Goal: Task Accomplishment & Management: Complete application form

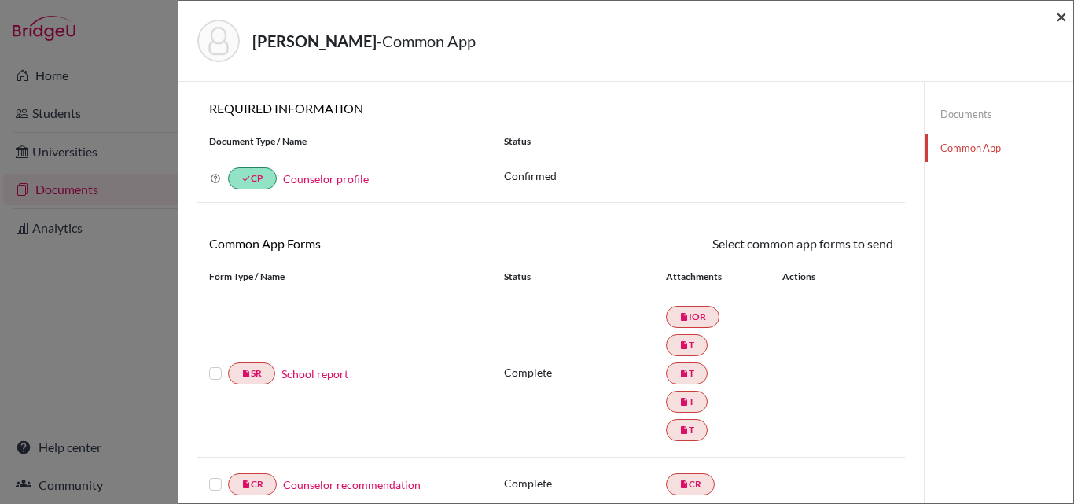
click at [1060, 18] on span "×" at bounding box center [1061, 16] width 11 height 23
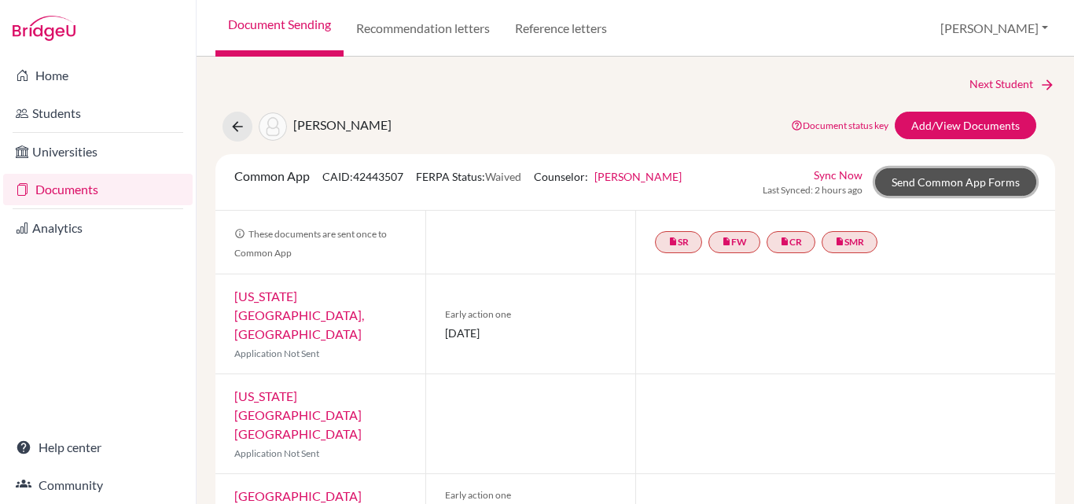
click at [958, 182] on link "Send Common App Forms" at bounding box center [955, 182] width 161 height 28
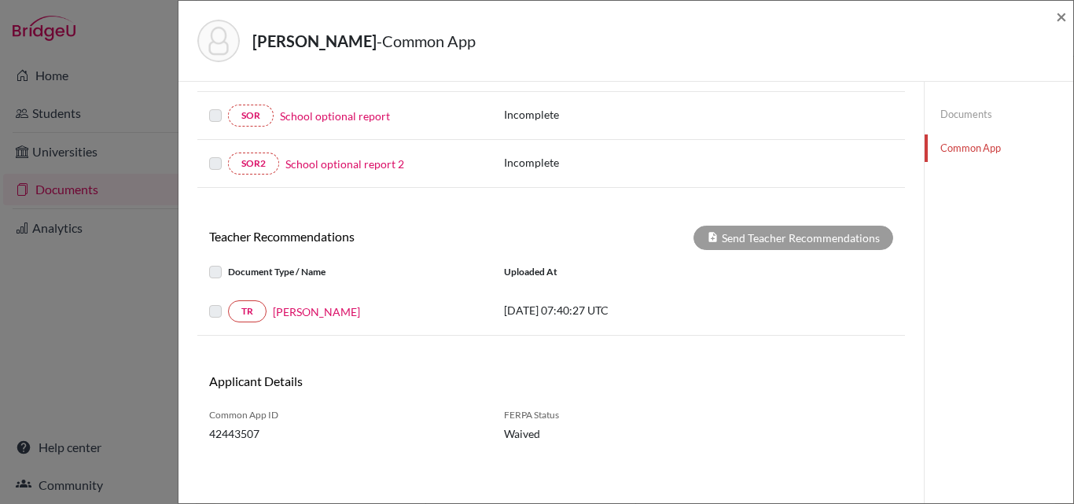
scroll to position [631, 0]
click at [228, 300] on label at bounding box center [228, 300] width 0 height 0
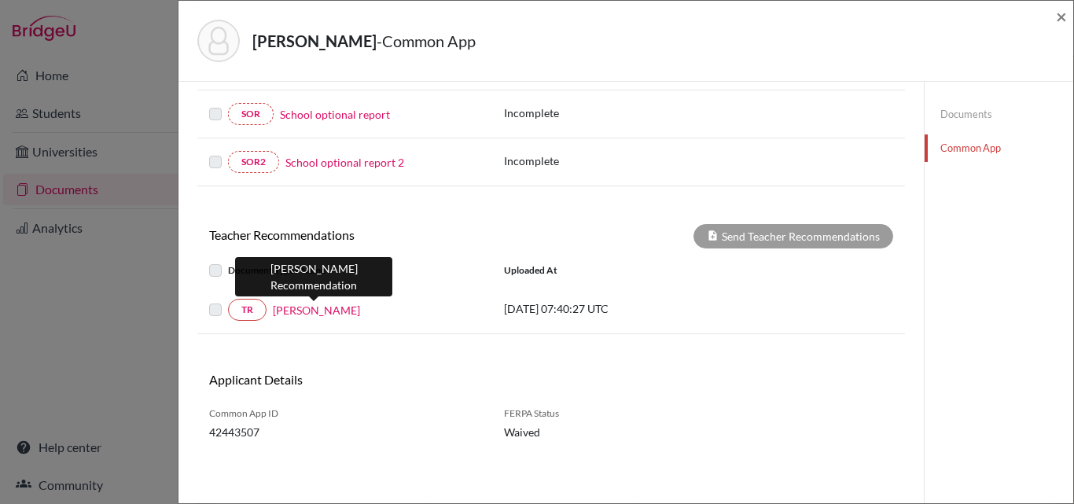
click at [304, 310] on link "[PERSON_NAME]" at bounding box center [316, 310] width 87 height 17
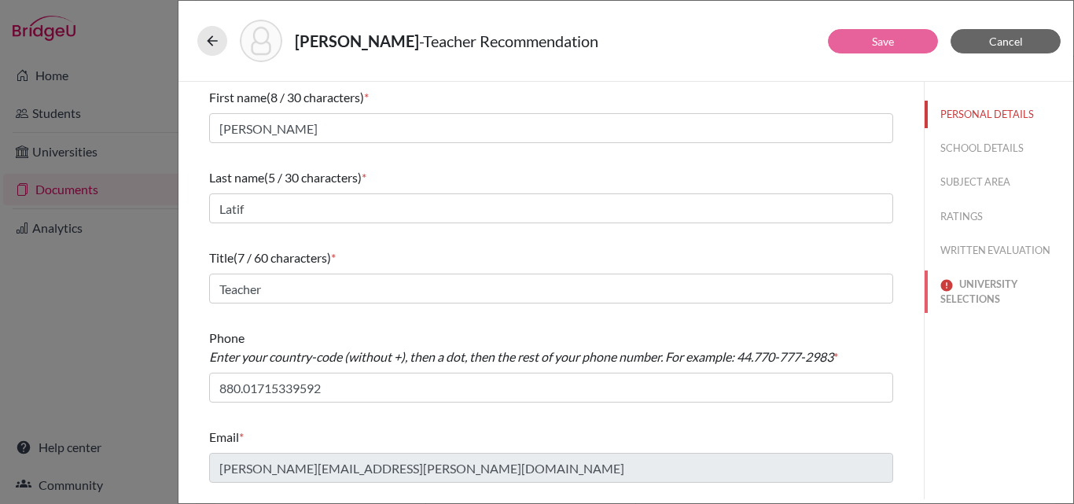
click at [978, 290] on button "UNIVERSITY SELECTIONS" at bounding box center [999, 292] width 149 height 42
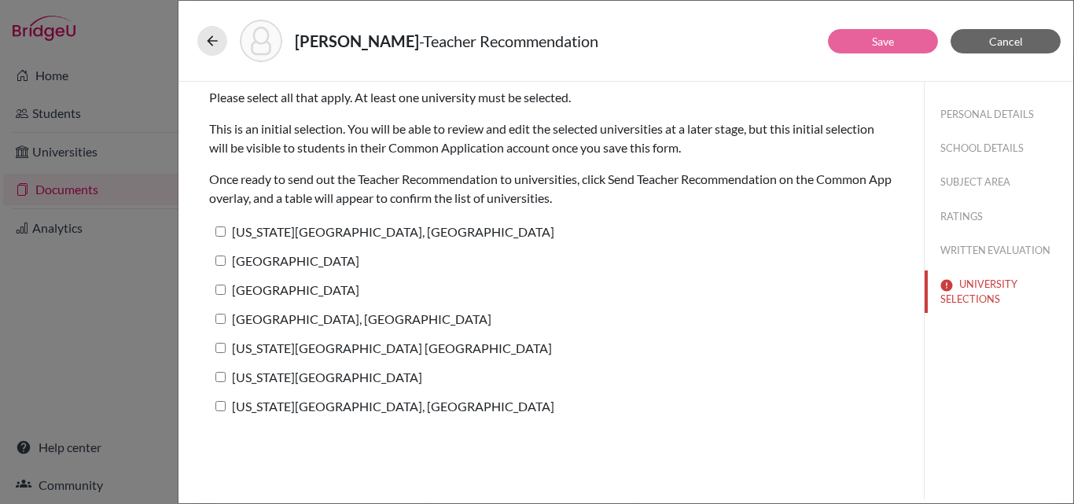
click at [219, 234] on input "[US_STATE][GEOGRAPHIC_DATA], [GEOGRAPHIC_DATA]" at bounding box center [221, 232] width 10 height 10
checkbox input "true"
click at [220, 264] on input "[GEOGRAPHIC_DATA]" at bounding box center [221, 261] width 10 height 10
checkbox input "true"
click at [216, 293] on input "[GEOGRAPHIC_DATA]" at bounding box center [221, 290] width 10 height 10
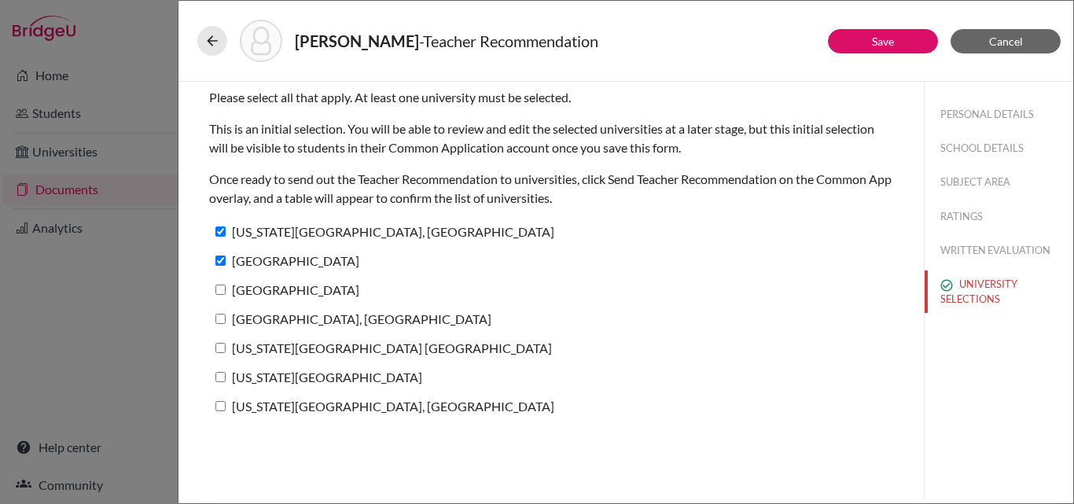
checkbox input "true"
click at [219, 320] on input "[GEOGRAPHIC_DATA], [GEOGRAPHIC_DATA]" at bounding box center [221, 319] width 10 height 10
checkbox input "true"
click at [217, 350] on input "[US_STATE][GEOGRAPHIC_DATA] [GEOGRAPHIC_DATA]" at bounding box center [221, 348] width 10 height 10
checkbox input "true"
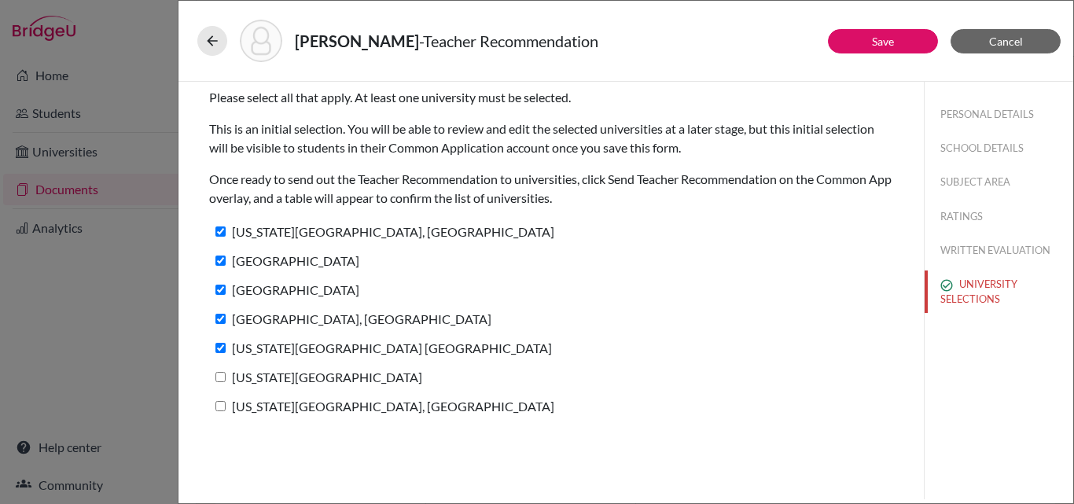
click at [219, 380] on input "[US_STATE][GEOGRAPHIC_DATA]" at bounding box center [221, 377] width 10 height 10
checkbox input "true"
click at [219, 403] on input "[US_STATE][GEOGRAPHIC_DATA], [GEOGRAPHIC_DATA]" at bounding box center [221, 406] width 10 height 10
checkbox input "true"
click at [898, 37] on button "Save" at bounding box center [883, 41] width 110 height 24
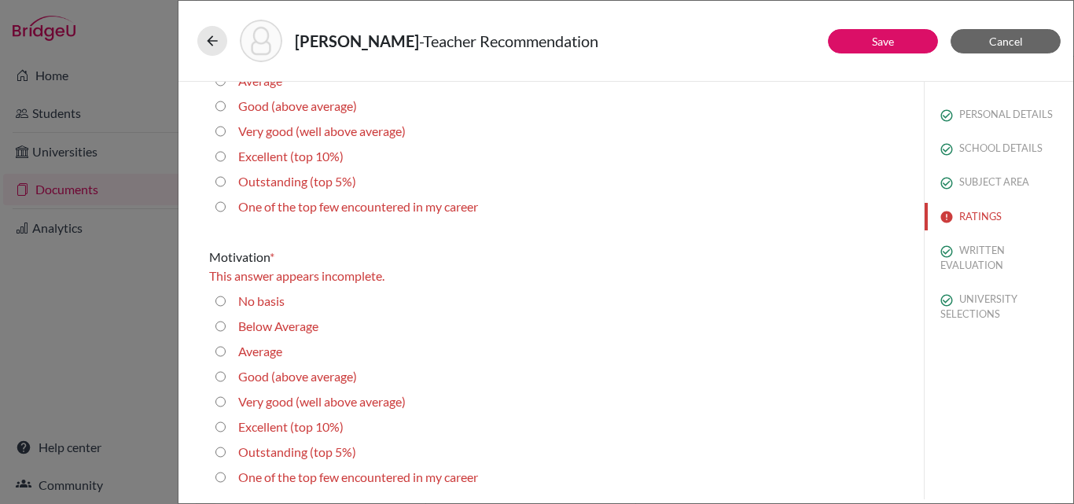
scroll to position [2202, 0]
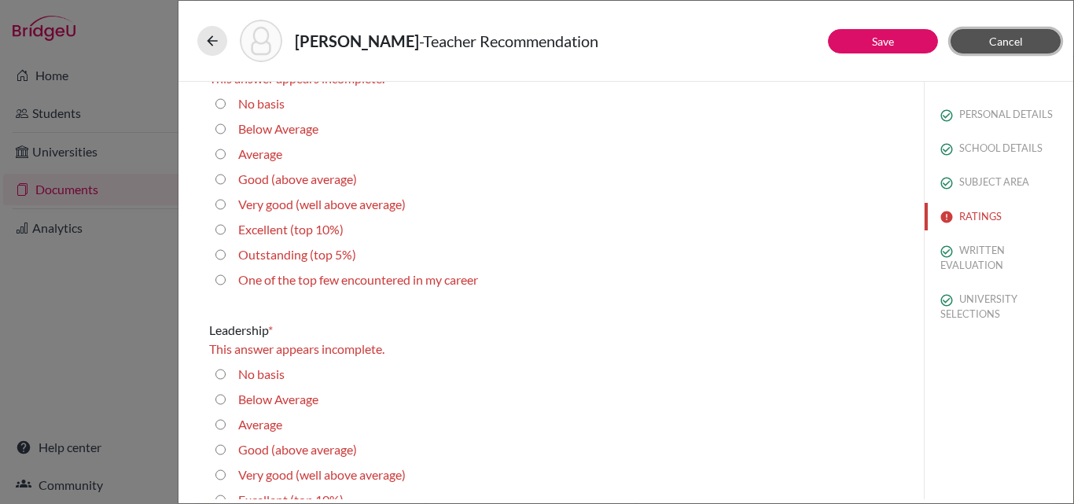
click at [998, 42] on span "Cancel" at bounding box center [1006, 41] width 34 height 13
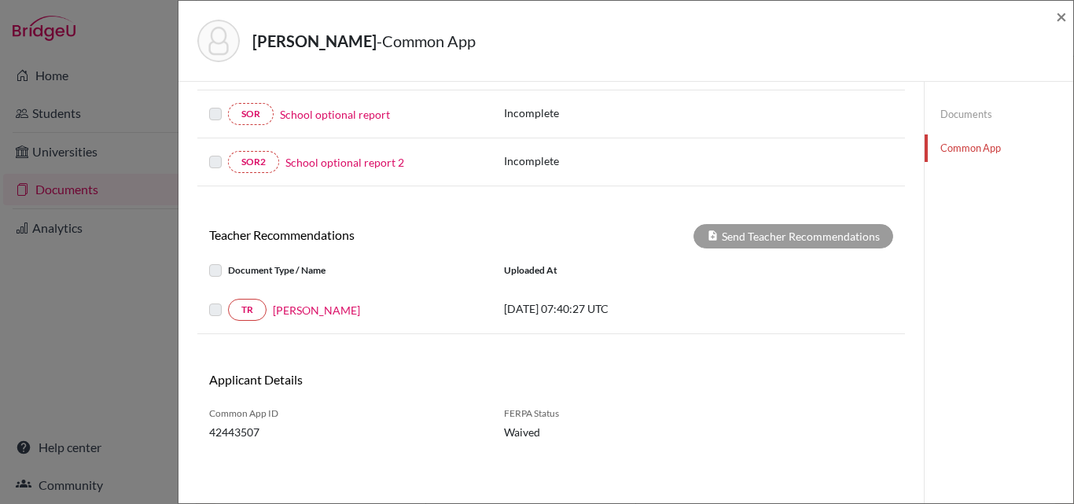
scroll to position [552, 0]
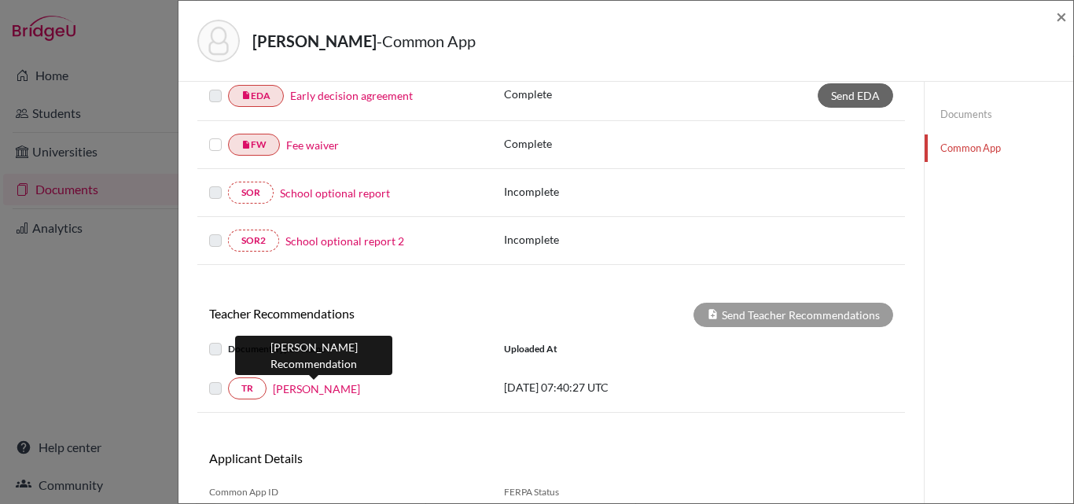
click at [342, 392] on link "[PERSON_NAME]" at bounding box center [316, 389] width 87 height 17
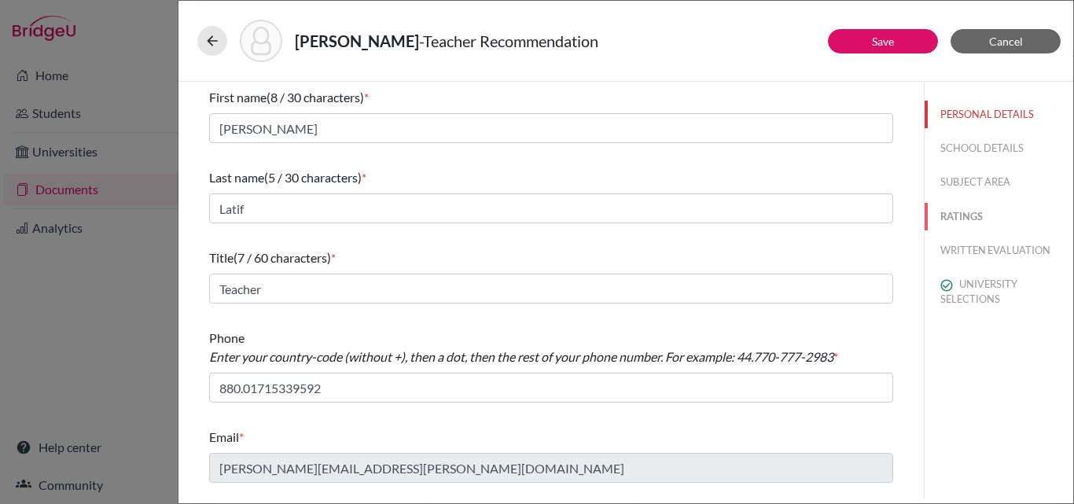
click at [954, 215] on button "RATINGS" at bounding box center [999, 217] width 149 height 28
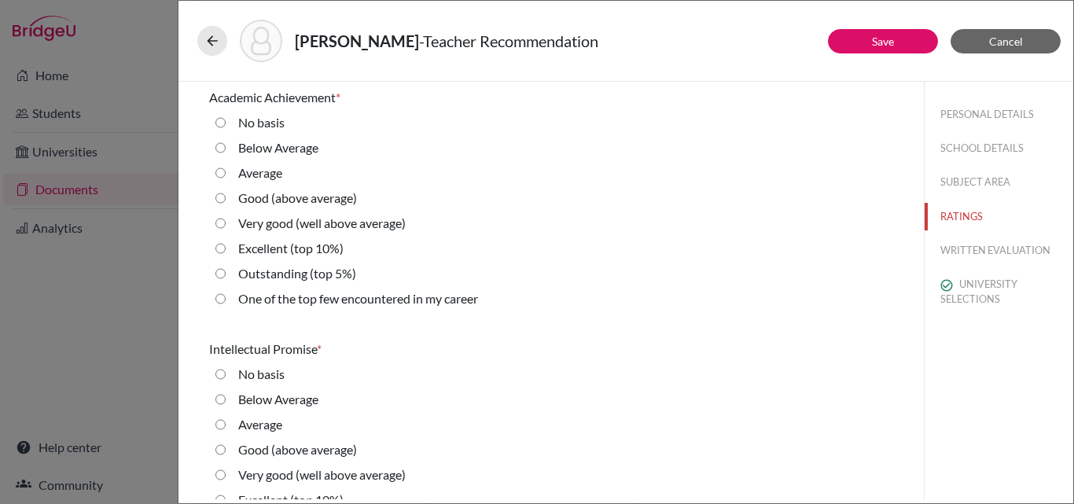
click at [217, 230] on average\) "Very good (well above average)" at bounding box center [221, 223] width 10 height 19
radio average\) "true"
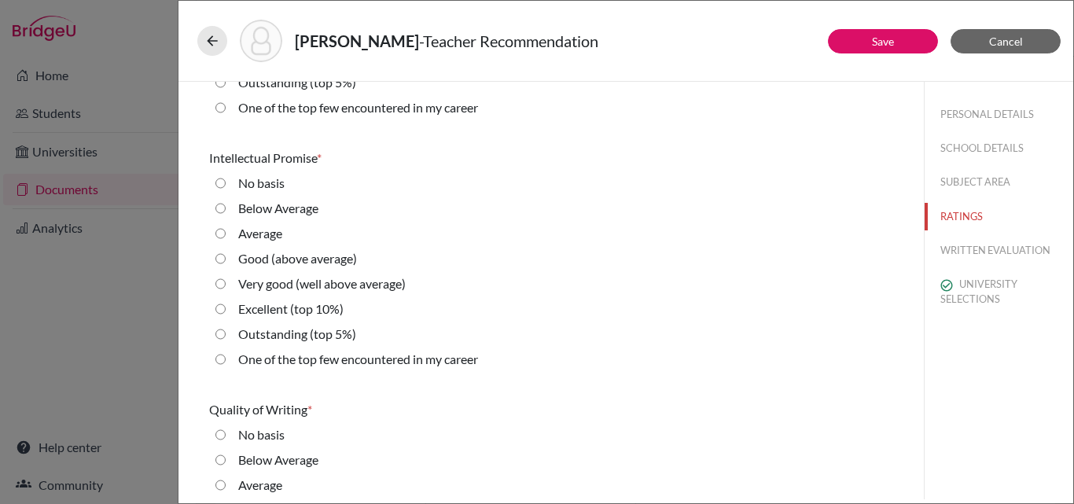
scroll to position [236, 0]
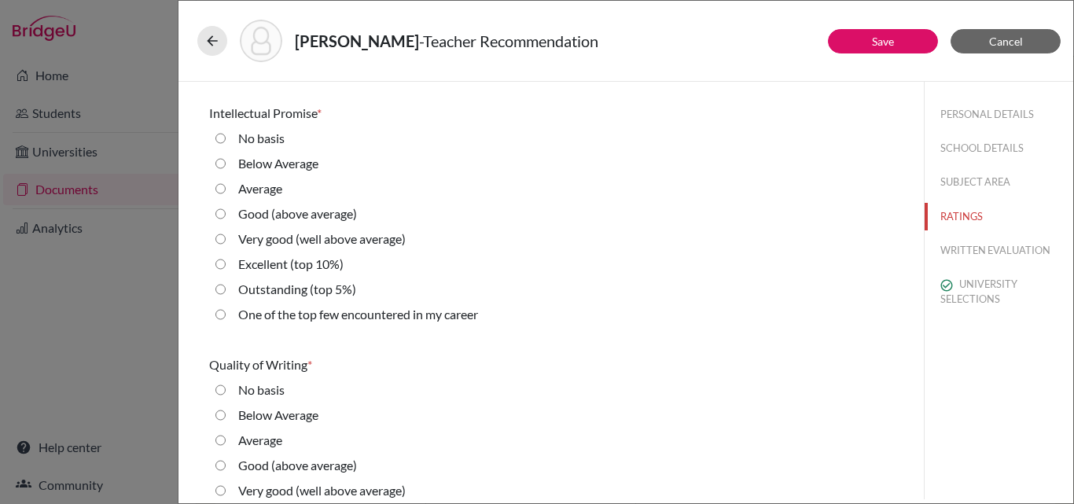
click at [223, 268] on 10\%\) "Excellent (top 10%)" at bounding box center [221, 264] width 10 height 19
radio 10\%\) "true"
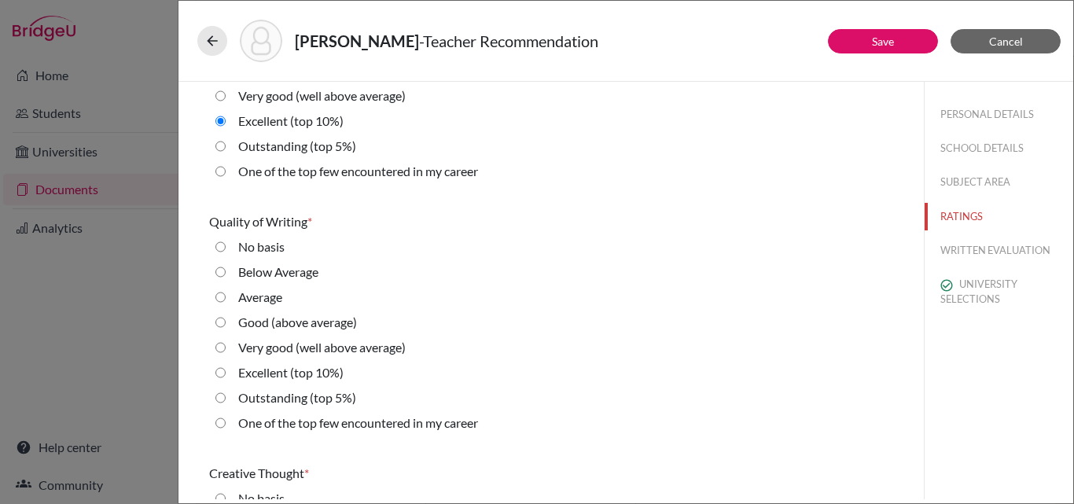
scroll to position [393, 0]
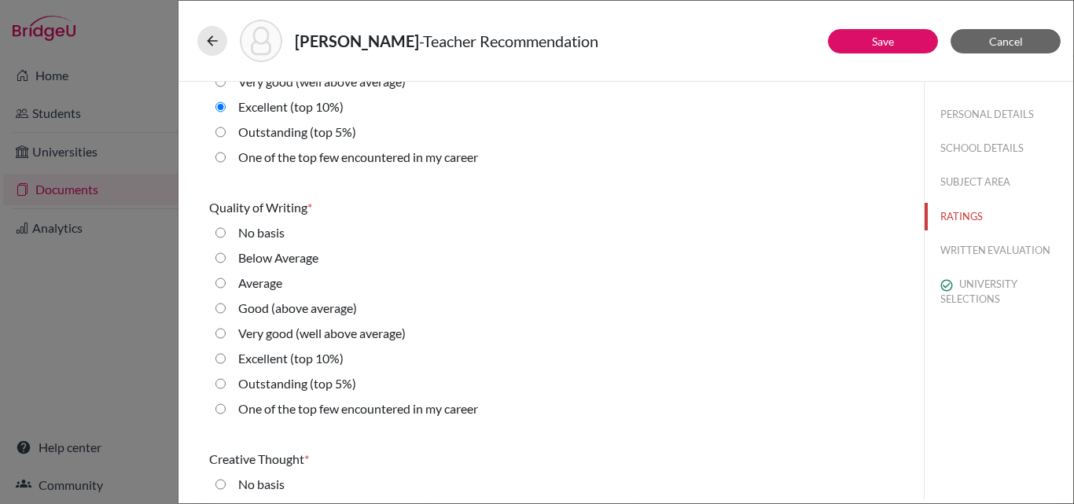
click at [224, 359] on 10\%\) "Excellent (top 10%)" at bounding box center [221, 358] width 10 height 19
radio 10\%\) "true"
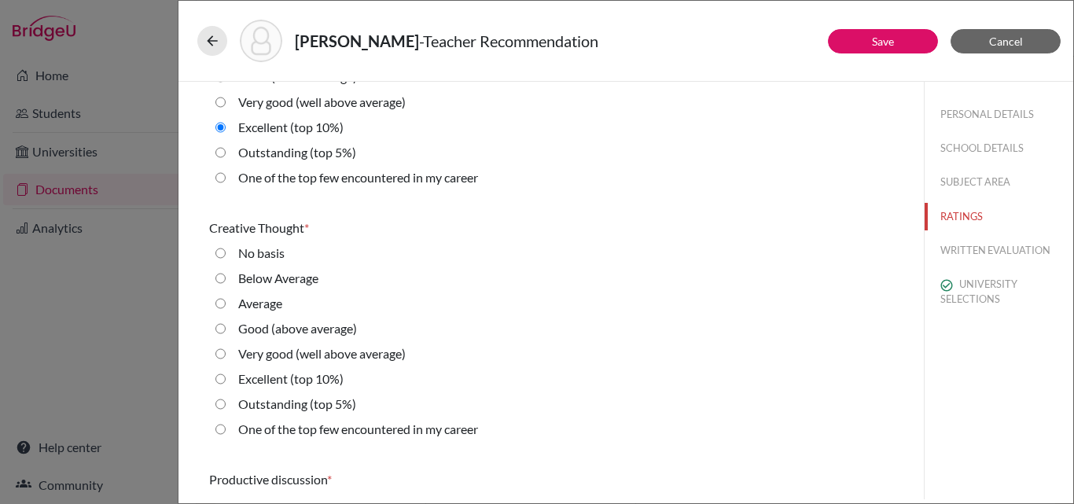
scroll to position [629, 0]
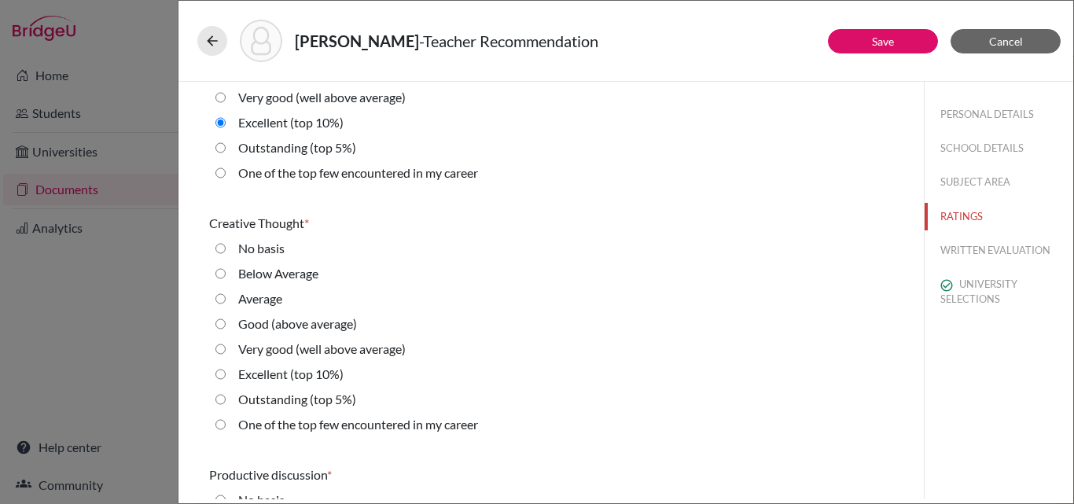
click at [222, 396] on 5\%\) "Outstanding (top 5%)" at bounding box center [221, 399] width 10 height 19
radio 5\%\) "true"
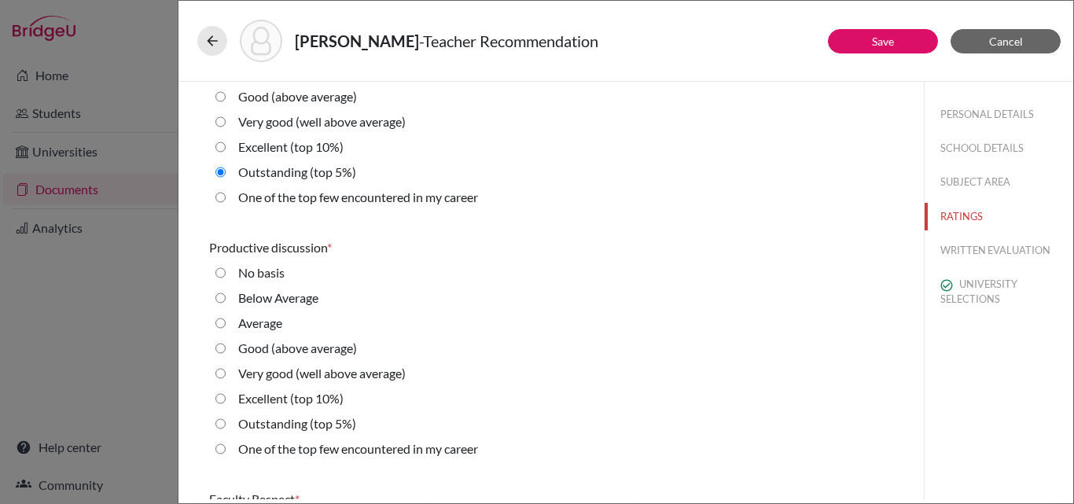
scroll to position [865, 0]
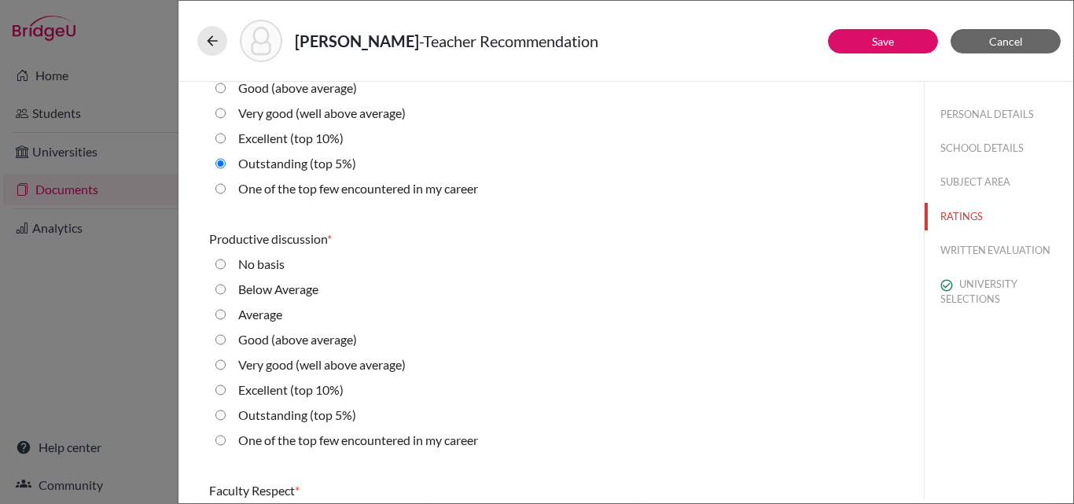
click at [223, 387] on 10\%\) "Excellent (top 10%)" at bounding box center [221, 390] width 10 height 19
radio 10\%\) "true"
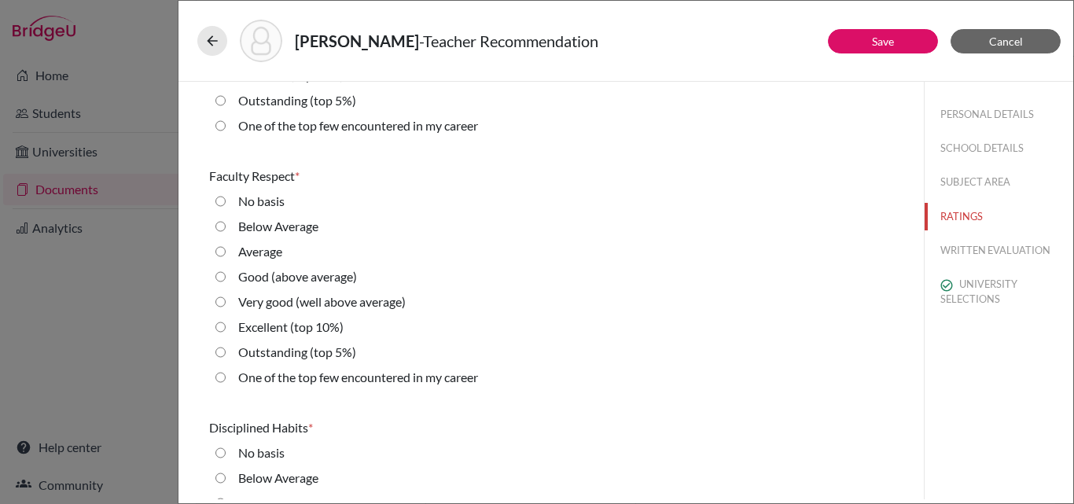
click at [224, 353] on 5\%\) "Outstanding (top 5%)" at bounding box center [221, 352] width 10 height 19
radio 5\%\) "true"
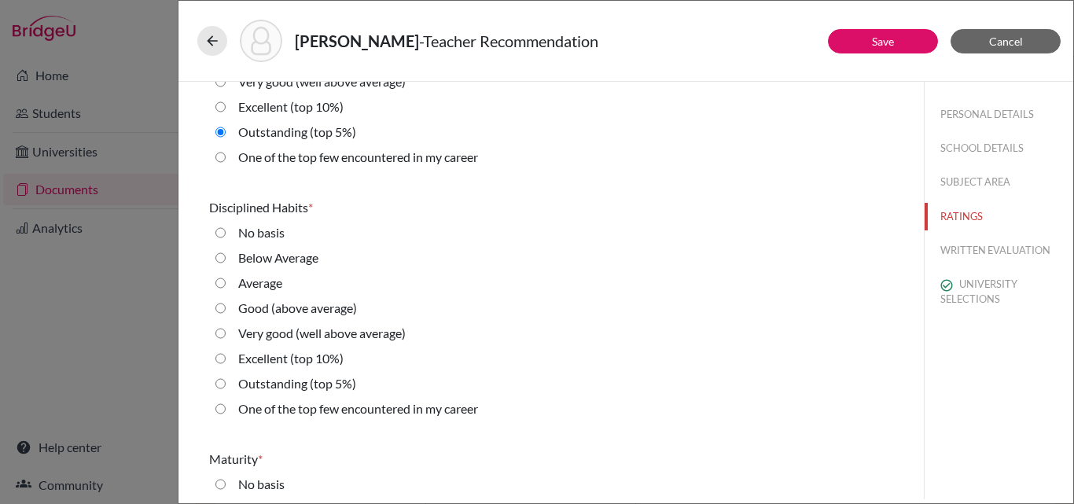
scroll to position [1416, 0]
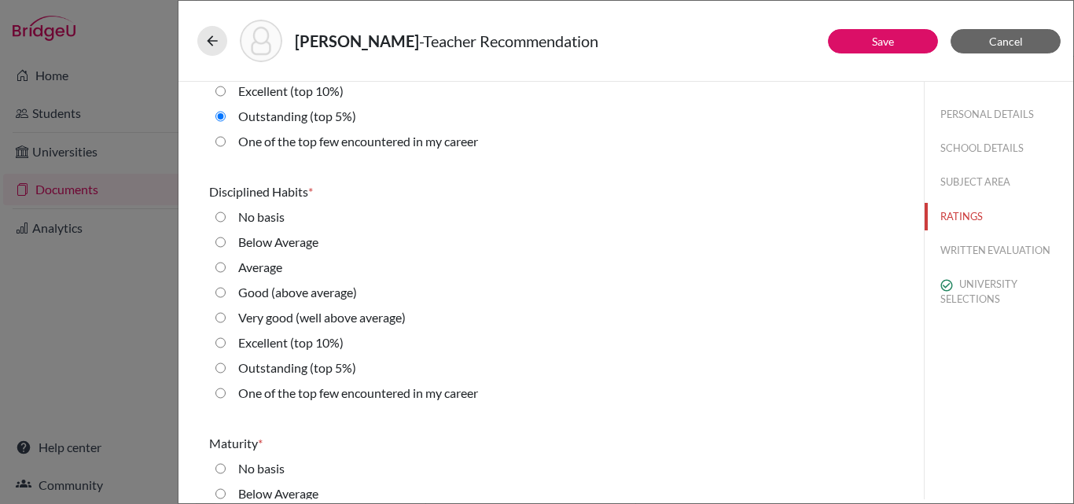
click at [217, 345] on 10\%\) "Excellent (top 10%)" at bounding box center [221, 342] width 10 height 19
radio 10\%\) "true"
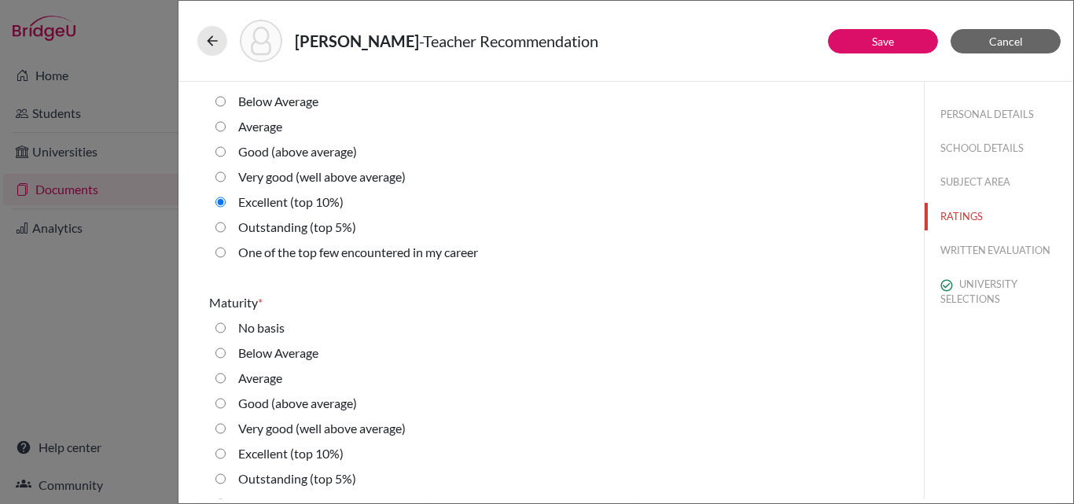
scroll to position [1652, 0]
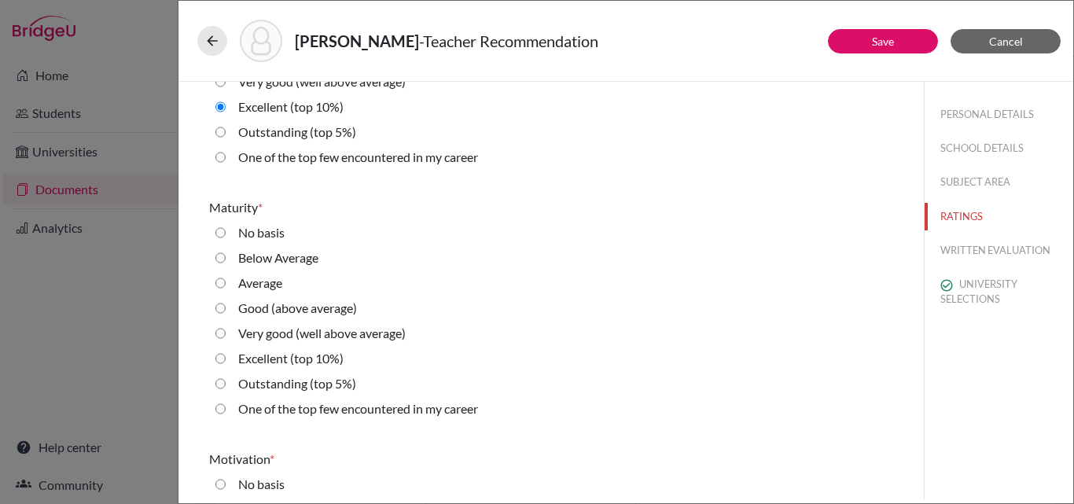
click at [223, 334] on average\) "Very good (well above average)" at bounding box center [221, 333] width 10 height 19
radio average\) "true"
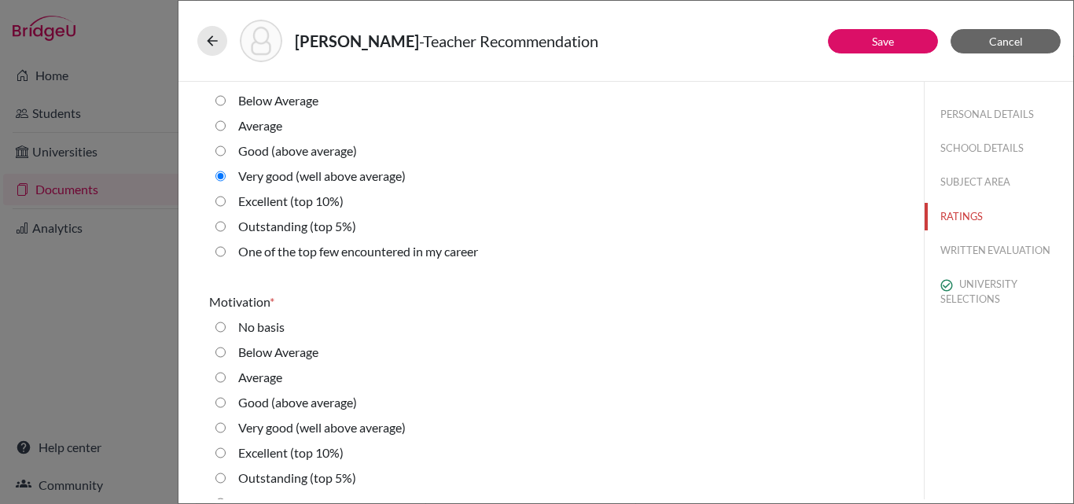
scroll to position [1966, 0]
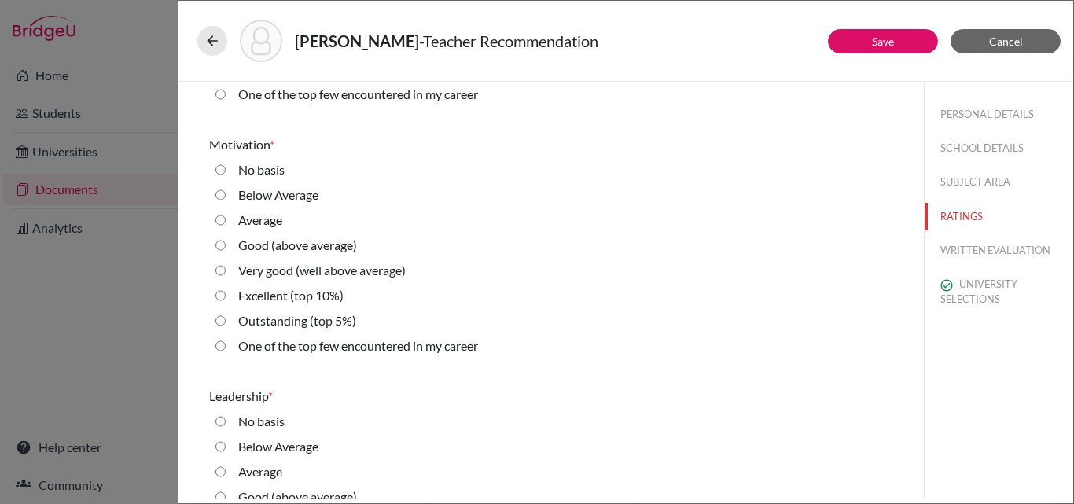
click at [221, 321] on 5\%\) "Outstanding (top 5%)" at bounding box center [221, 320] width 10 height 19
radio 5\%\) "true"
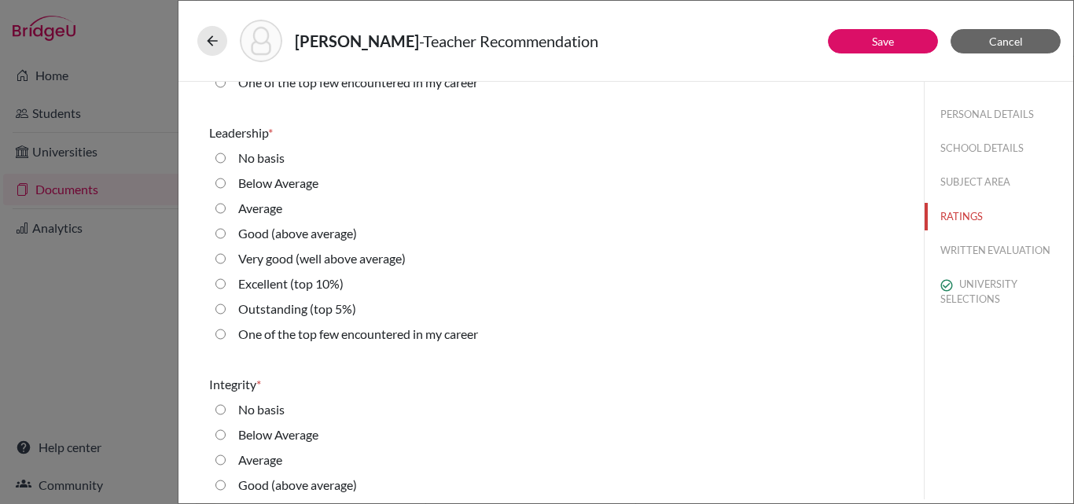
scroll to position [2202, 0]
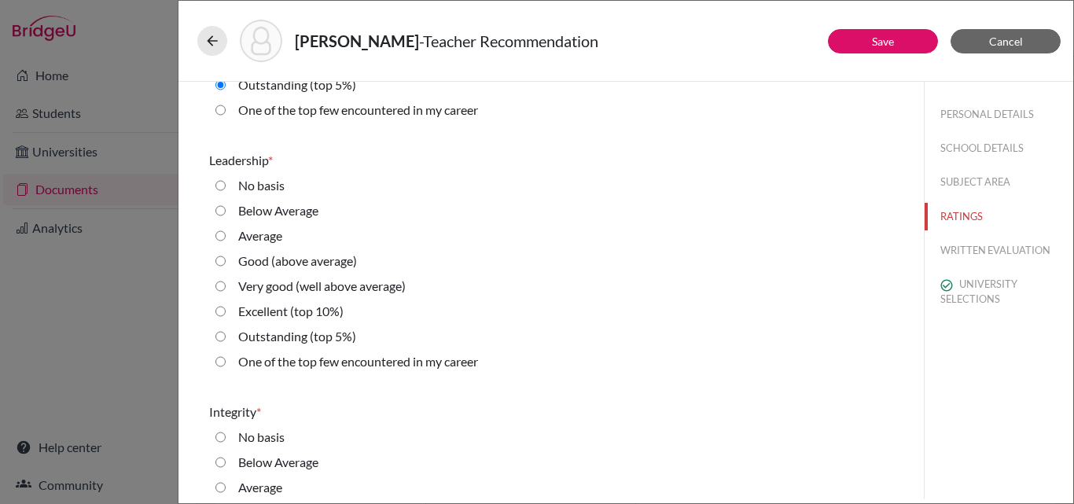
click at [218, 292] on average\) "Very good (well above average)" at bounding box center [221, 286] width 10 height 19
radio average\) "true"
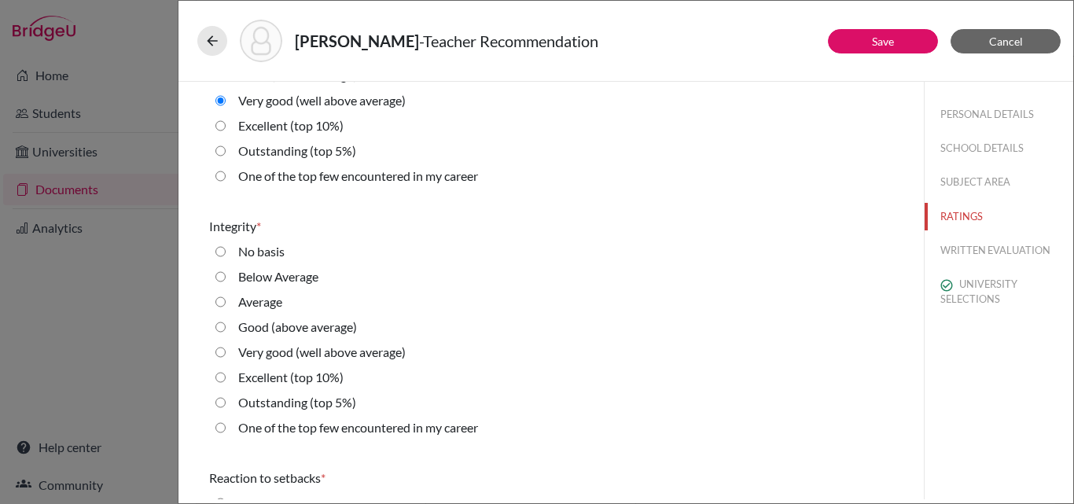
scroll to position [2438, 0]
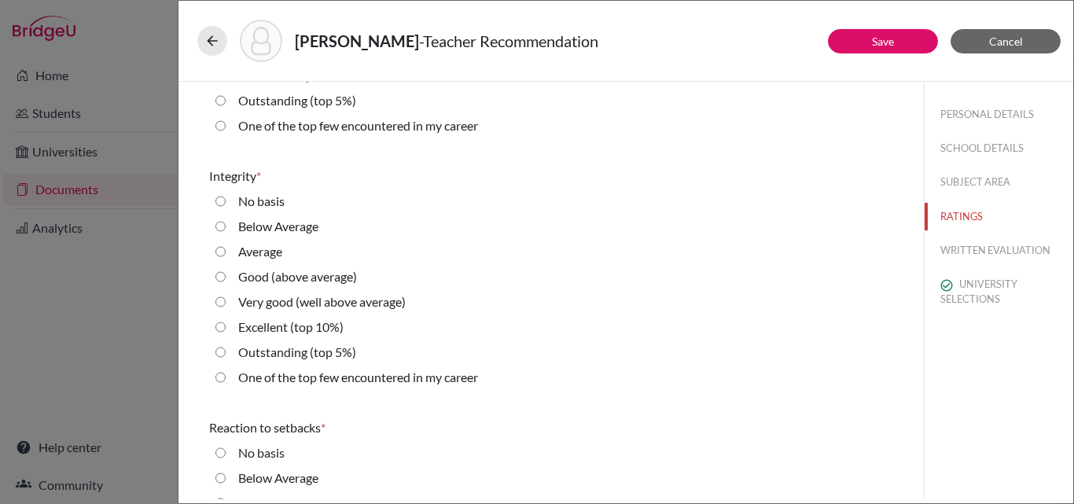
click at [219, 350] on 5\%\) "Outstanding (top 5%)" at bounding box center [221, 352] width 10 height 19
radio 5\%\) "true"
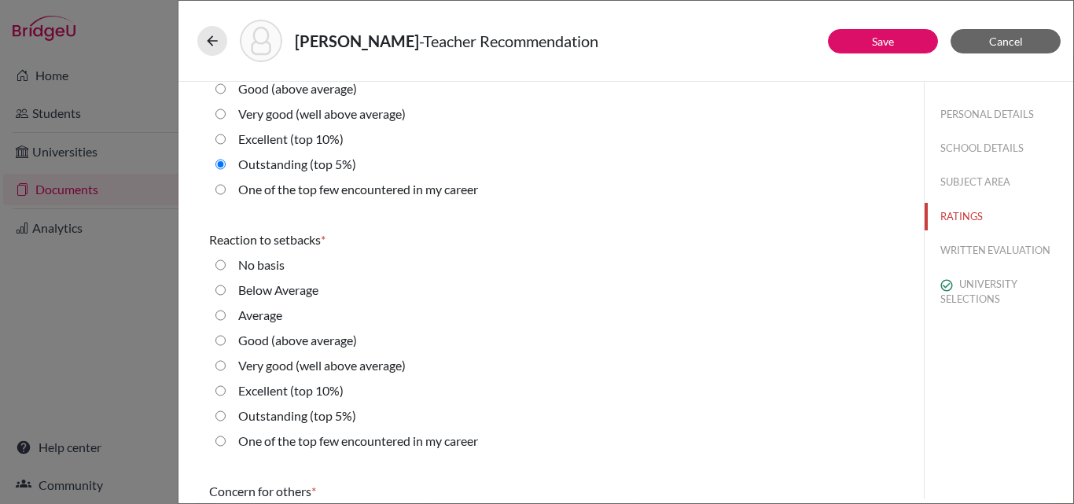
scroll to position [2674, 0]
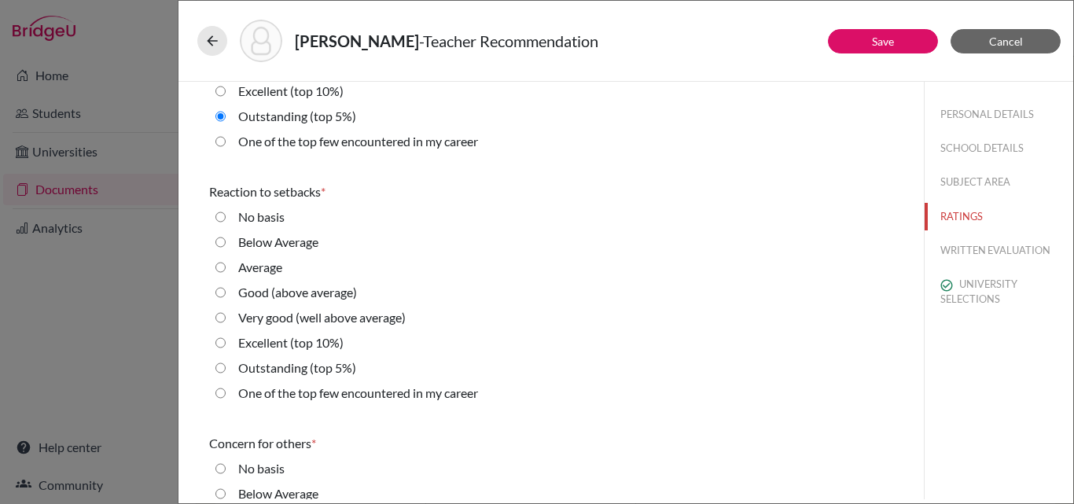
click at [219, 368] on 5\%\) "Outstanding (top 5%)" at bounding box center [221, 368] width 10 height 19
radio 5\%\) "true"
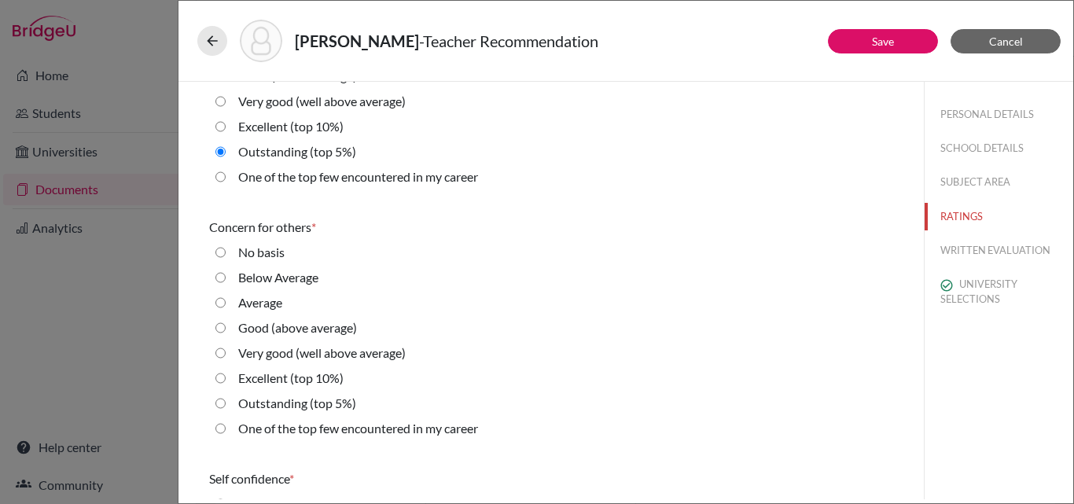
scroll to position [2910, 0]
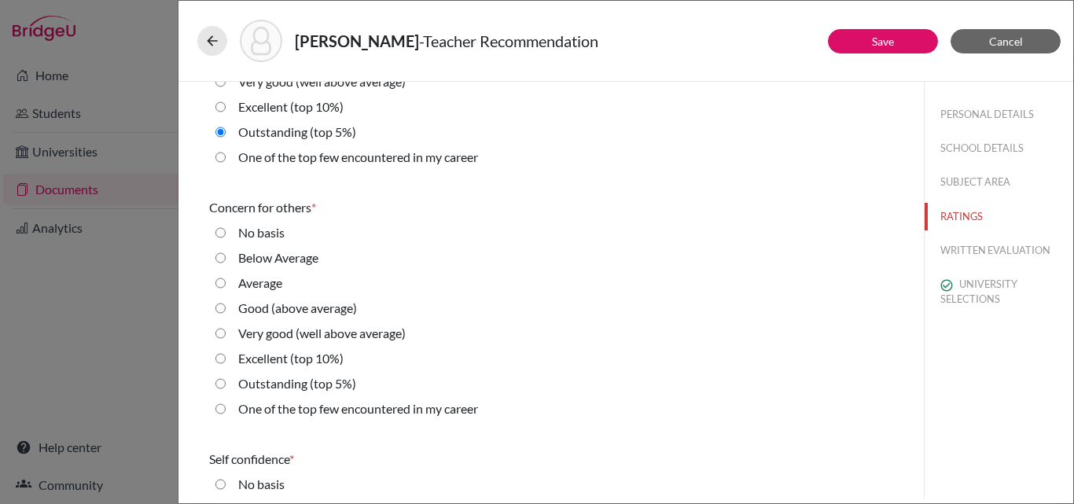
click at [222, 359] on 10\%\) "Excellent (top 10%)" at bounding box center [221, 358] width 10 height 19
radio 10\%\) "true"
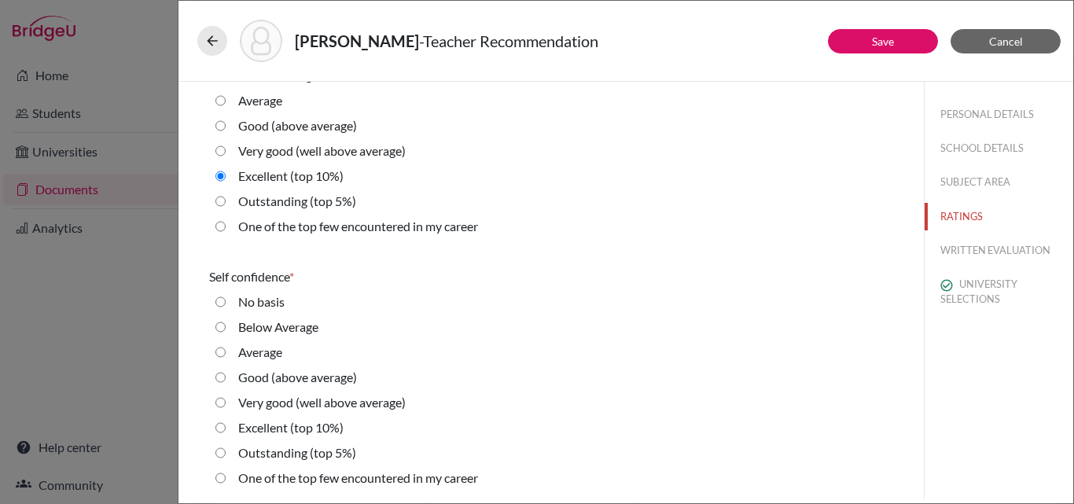
scroll to position [3146, 0]
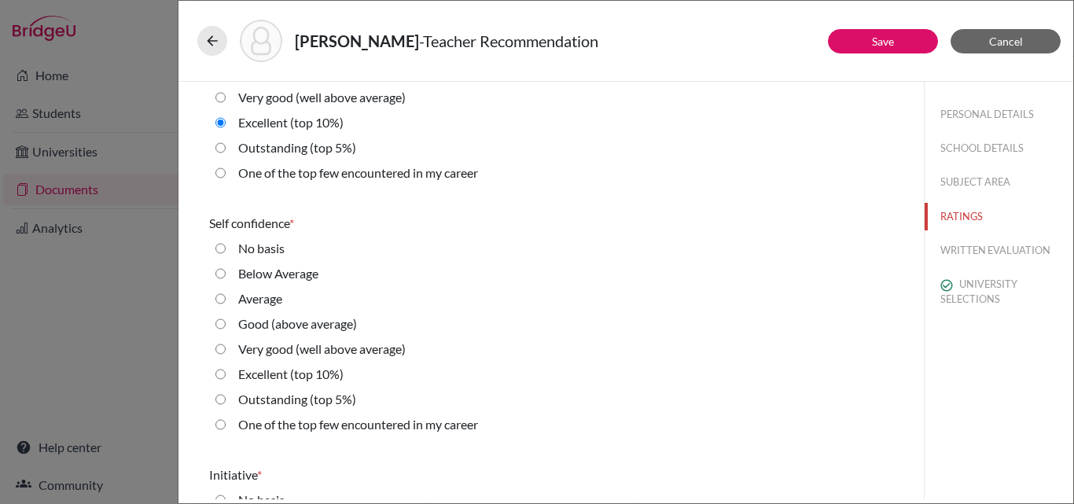
click at [222, 349] on average\) "Very good (well above average)" at bounding box center [221, 349] width 10 height 19
radio average\) "true"
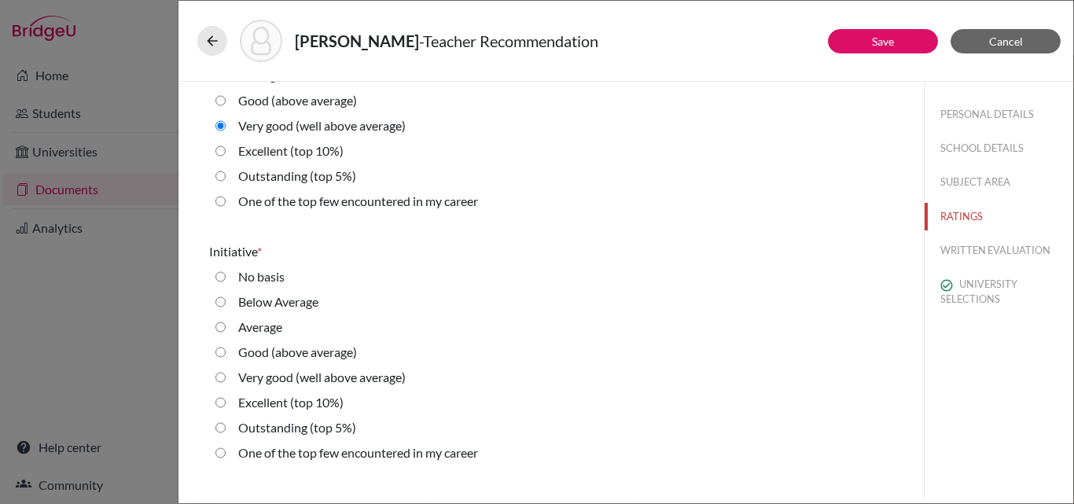
scroll to position [3461, 0]
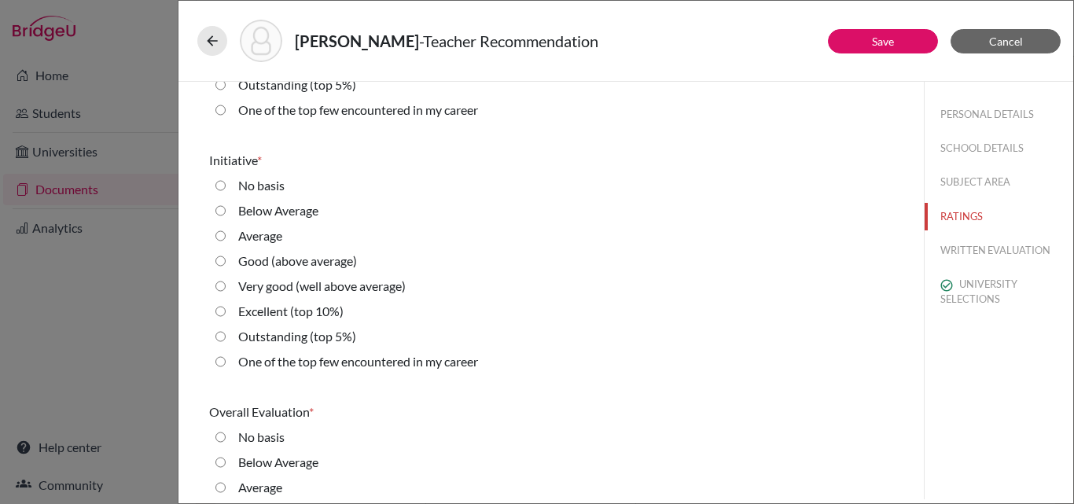
click at [225, 316] on 10\%\) "Excellent (top 10%)" at bounding box center [221, 311] width 10 height 19
radio 10\%\) "true"
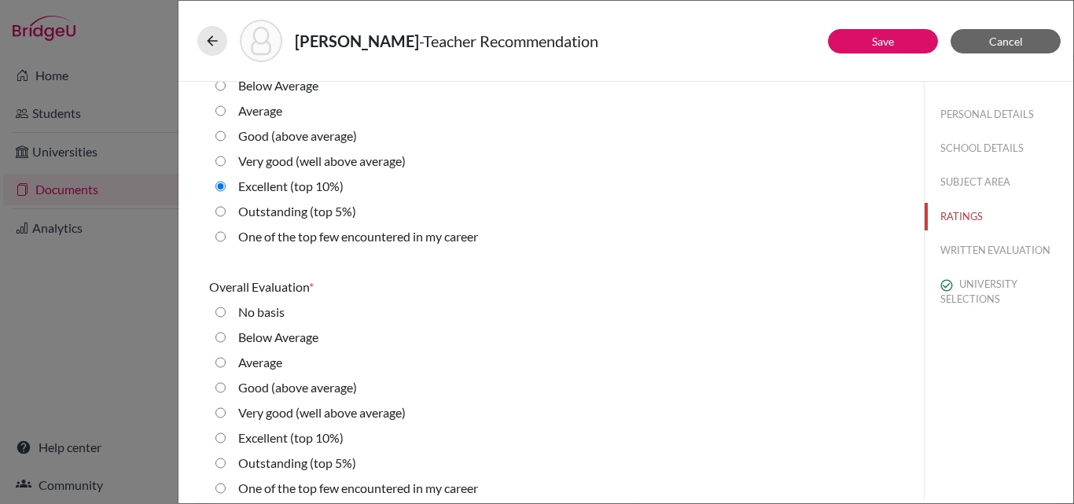
scroll to position [3597, 0]
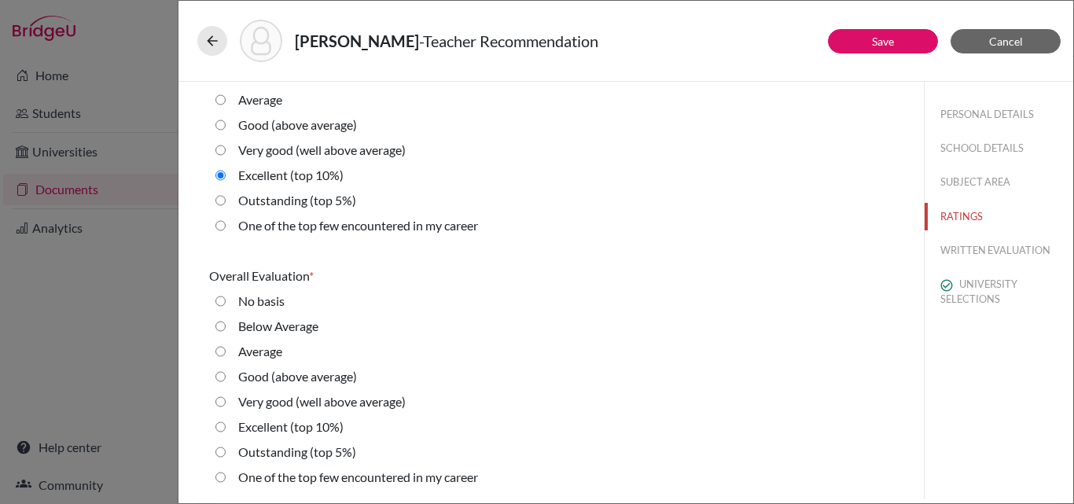
click at [219, 429] on 10\%\) "Excellent (top 10%)" at bounding box center [221, 427] width 10 height 19
radio 10\%\) "true"
click at [886, 42] on link "Save" at bounding box center [883, 41] width 22 height 13
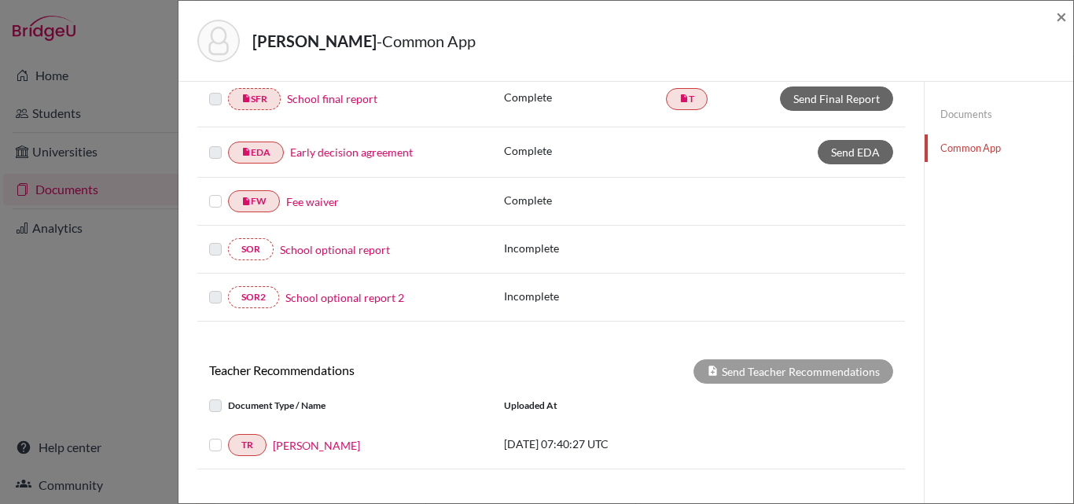
scroll to position [631, 0]
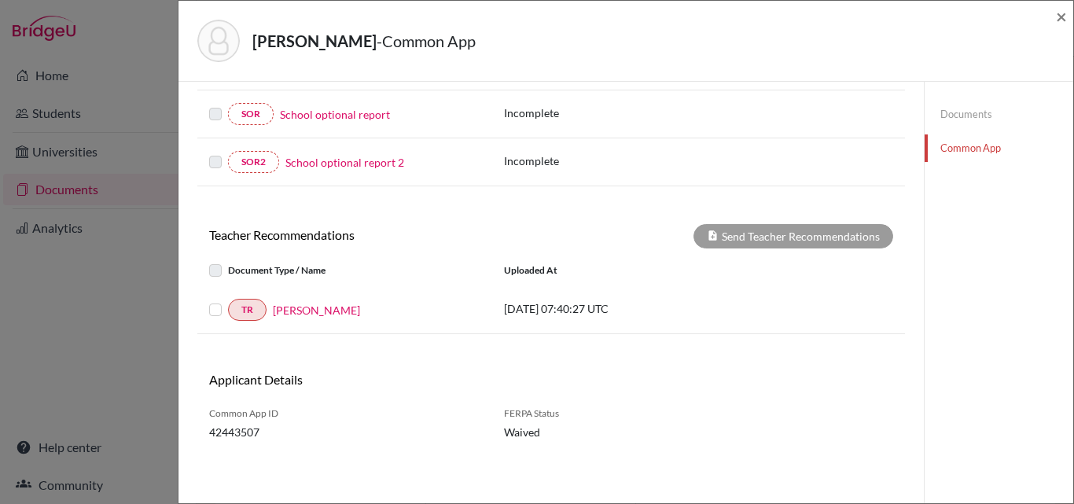
click at [228, 300] on label at bounding box center [228, 300] width 0 height 0
click at [0, 0] on input "checkbox" at bounding box center [0, 0] width 0 height 0
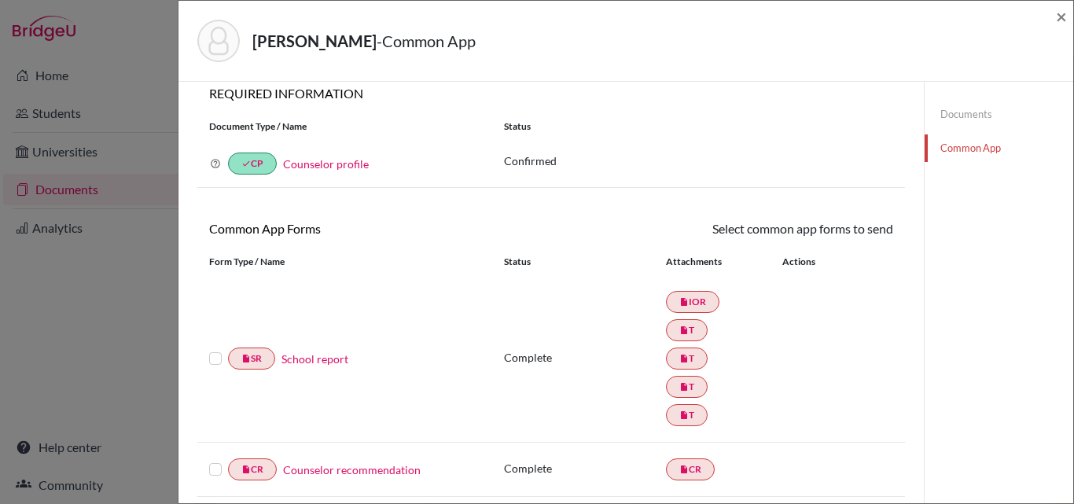
scroll to position [2, 0]
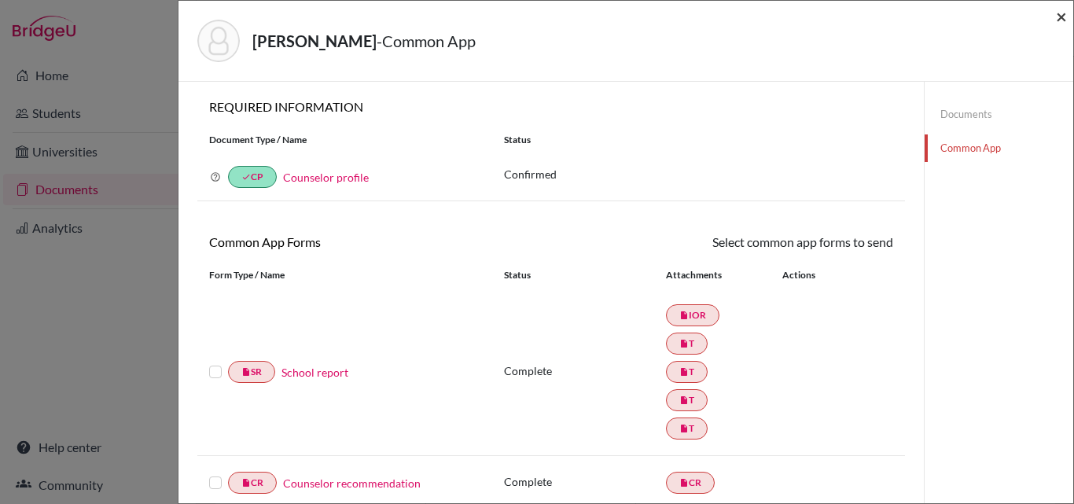
click at [1057, 25] on span "×" at bounding box center [1061, 16] width 11 height 23
